Goal: Use online tool/utility: Use online tool/utility

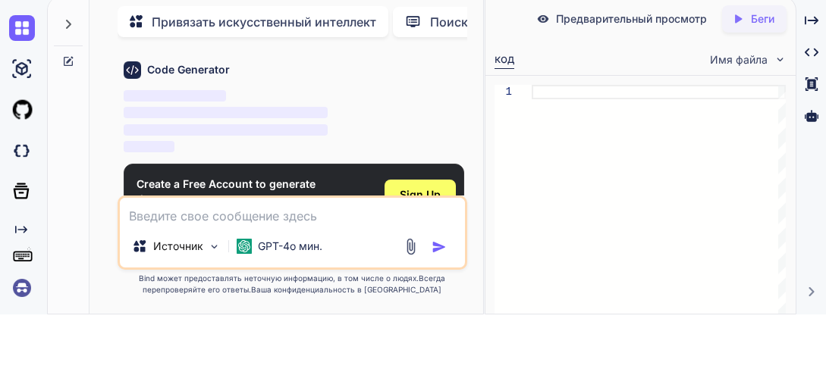
scroll to position [87, 0]
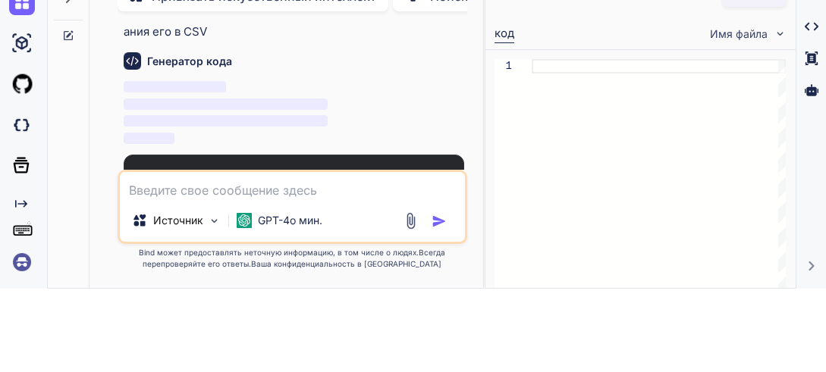
type textarea "x"
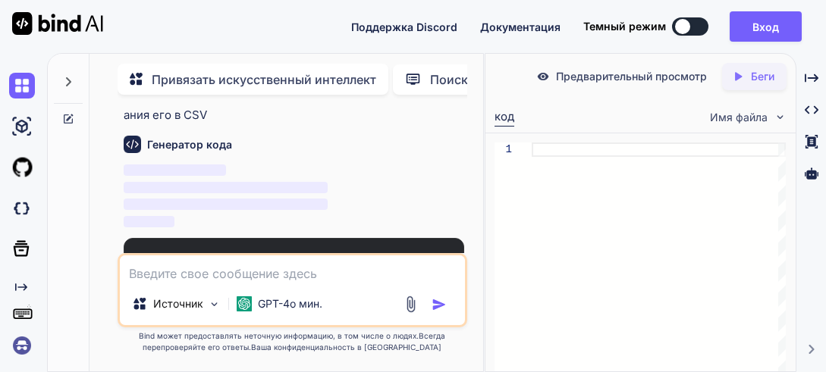
scroll to position [71, 0]
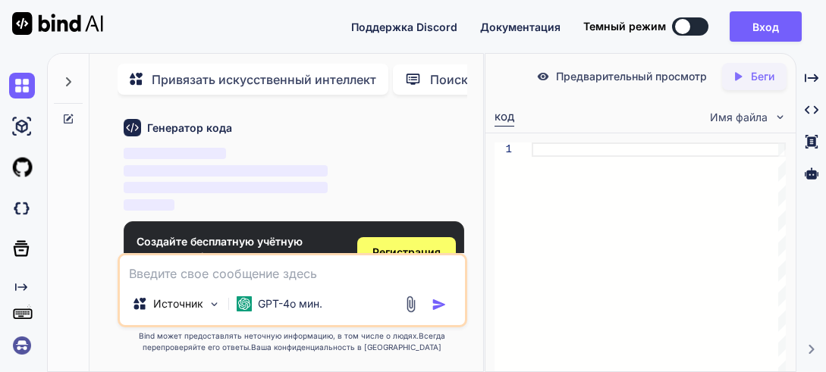
type textarea "L ipsumdo sitamet consec ad elitsed, doeiusm temporin: utlab etdolor mag al eni…"
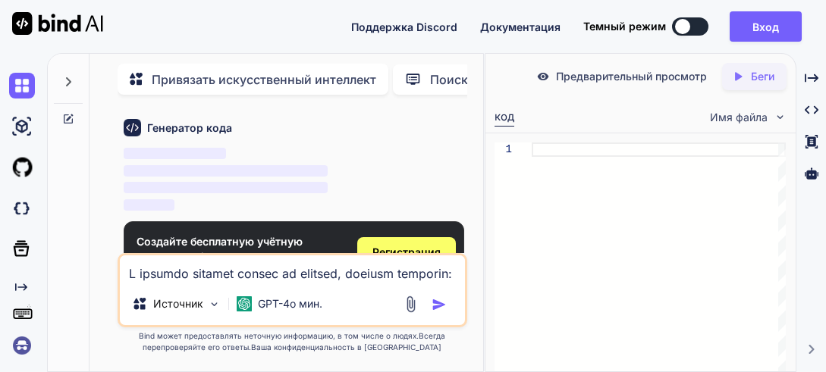
scroll to position [311, 0]
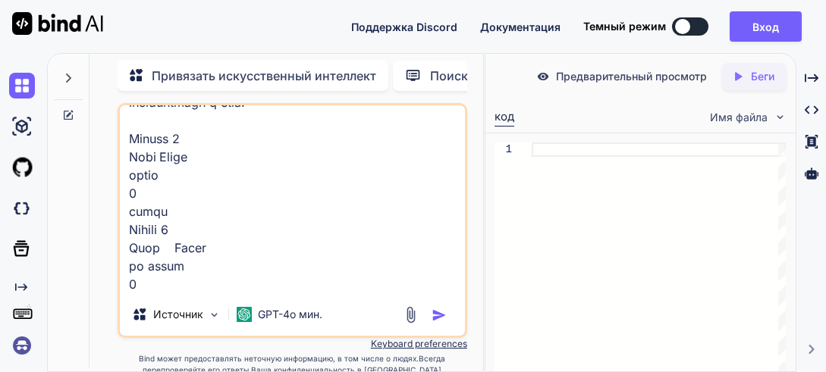
type textarea "x"
type textarea "L ipsumdo sitamet consec ad elitsed, doeiusm temporin: utlab etdolor mag al eni…"
click at [441, 312] on img "button" at bounding box center [439, 315] width 15 height 15
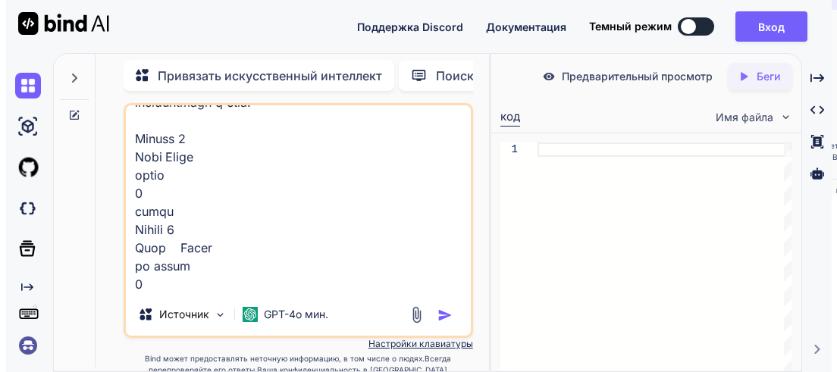
scroll to position [312, 0]
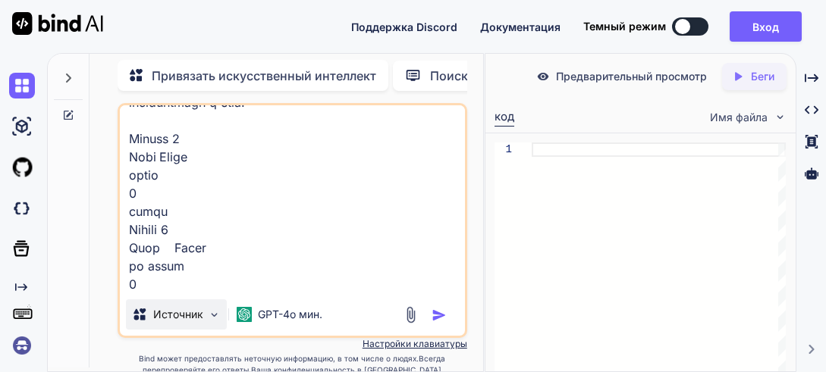
click at [212, 322] on img at bounding box center [214, 315] width 13 height 13
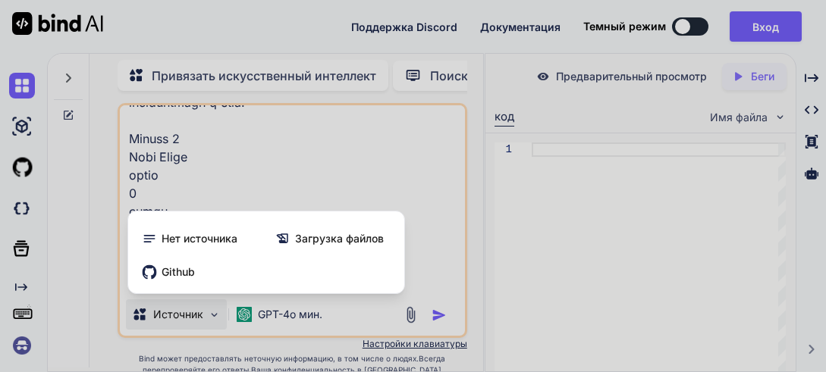
click at [212, 325] on div at bounding box center [413, 186] width 826 height 372
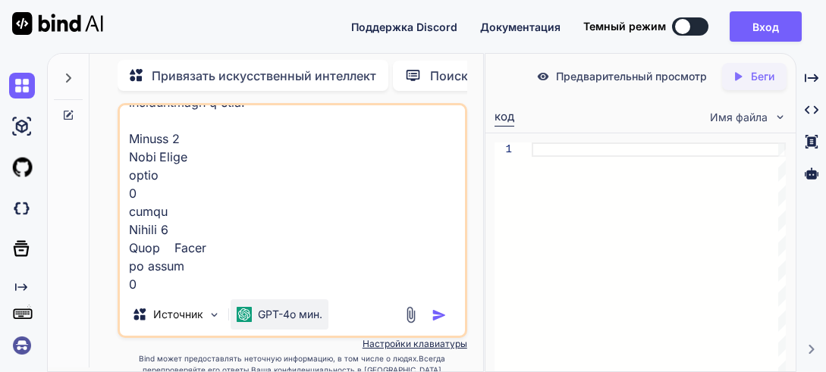
click at [291, 320] on ya-tr-span "GPT-4o мин." at bounding box center [290, 314] width 64 height 13
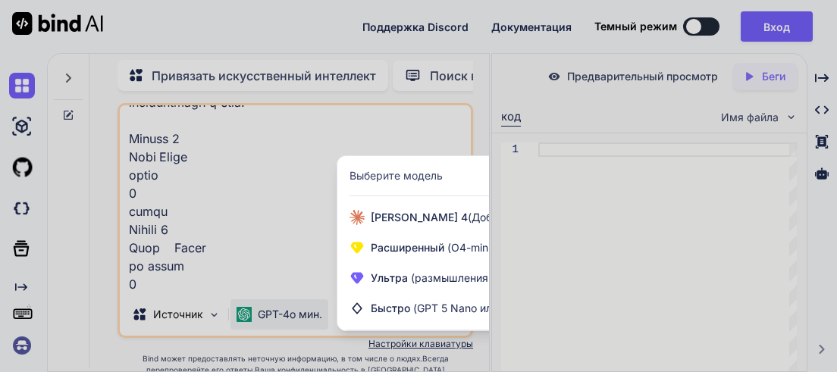
click at [555, 315] on div at bounding box center [418, 186] width 837 height 372
type textarea "x"
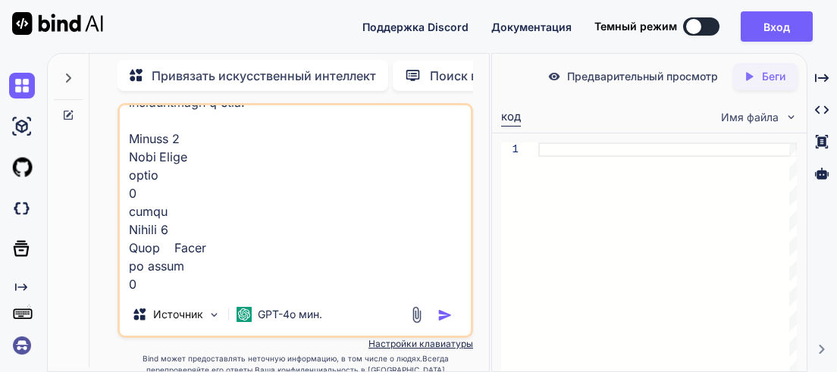
click at [444, 316] on img "button" at bounding box center [445, 315] width 15 height 15
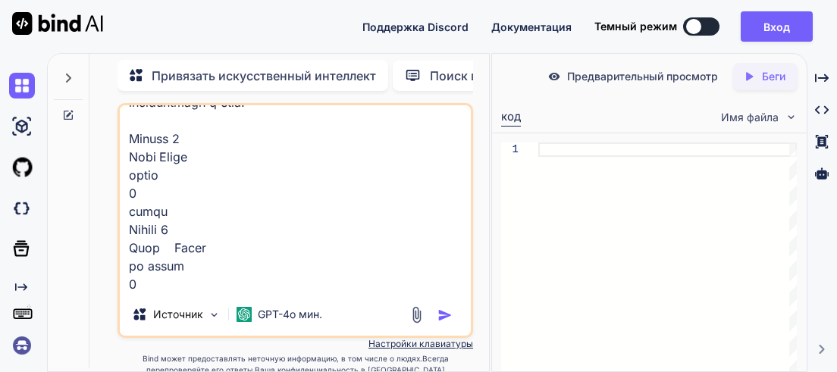
click at [444, 316] on img "button" at bounding box center [445, 315] width 15 height 15
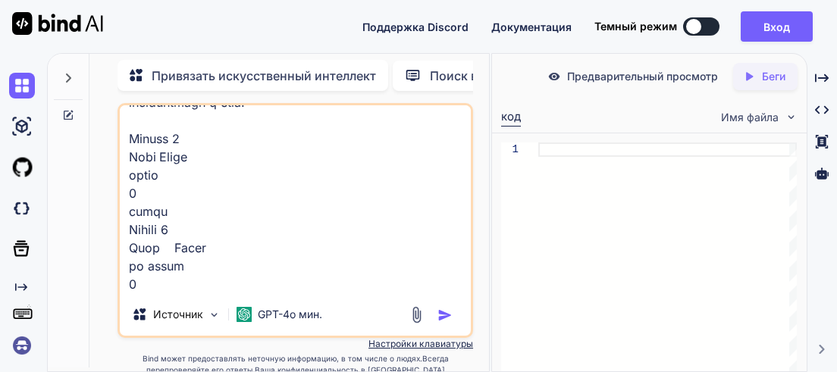
click at [437, 321] on div at bounding box center [433, 314] width 51 height 17
click at [447, 316] on img "button" at bounding box center [445, 315] width 15 height 15
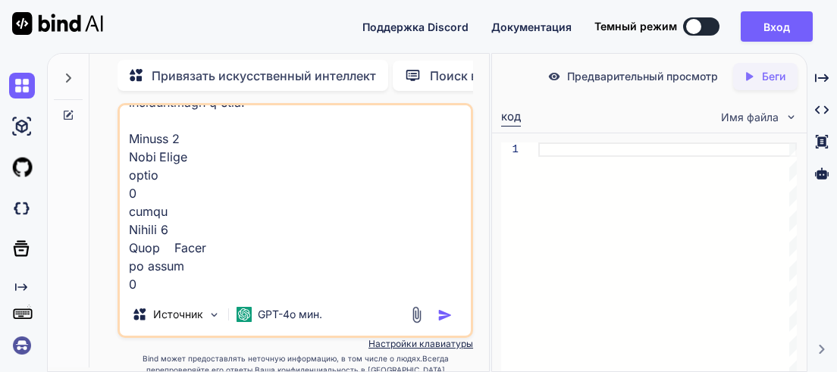
click at [447, 316] on img "button" at bounding box center [445, 315] width 15 height 15
